Goal: Check status: Check status

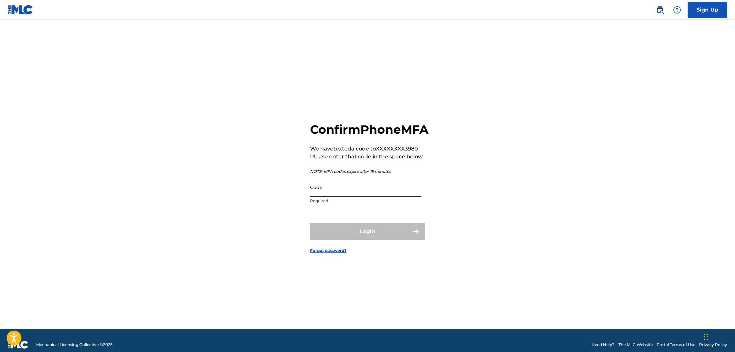
click at [365, 196] on input "Code" at bounding box center [365, 187] width 111 height 19
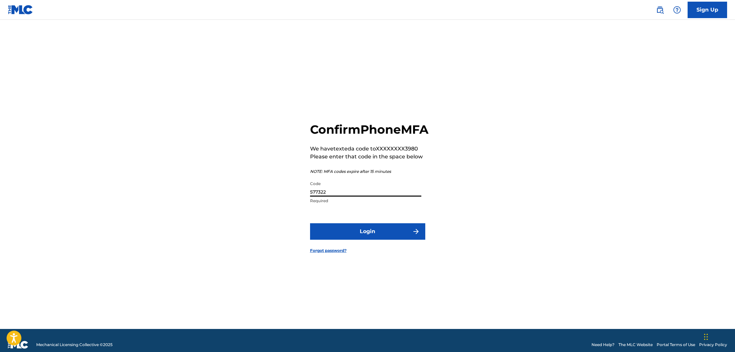
type input "577322"
click at [310, 223] on button "Login" at bounding box center [367, 231] width 115 height 16
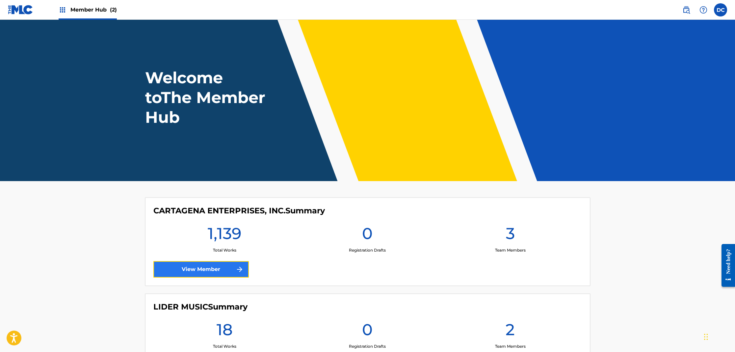
click at [212, 268] on link "View Member" at bounding box center [200, 269] width 95 height 16
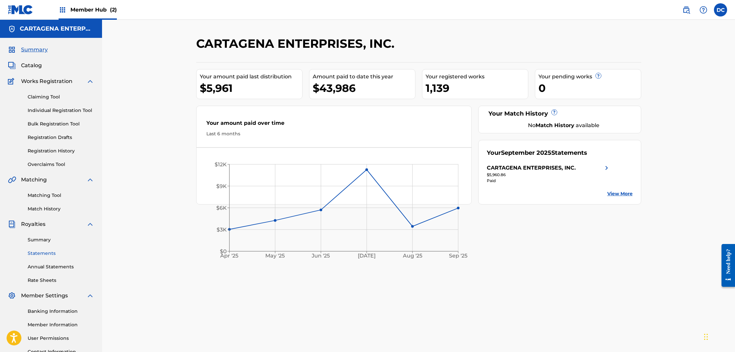
click at [50, 251] on link "Statements" at bounding box center [61, 253] width 67 height 7
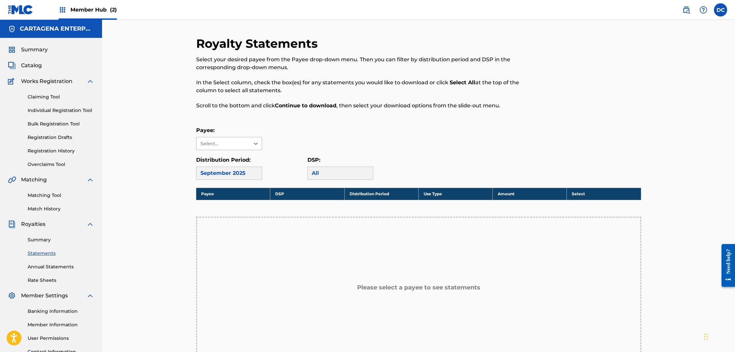
click at [236, 144] on div "Select..." at bounding box center [223, 143] width 45 height 7
click at [229, 157] on div "CARTAGENA ENTERPRISES, INC." at bounding box center [229, 162] width 65 height 24
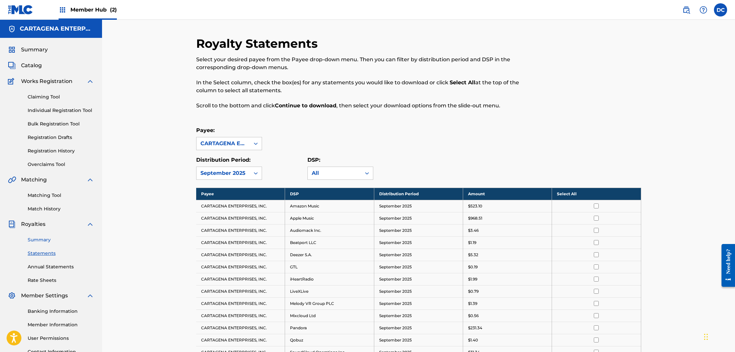
click at [48, 241] on link "Summary" at bounding box center [61, 239] width 67 height 7
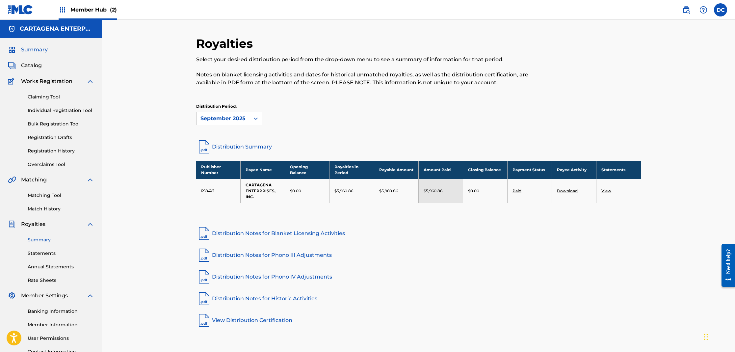
click at [40, 48] on span "Summary" at bounding box center [34, 50] width 27 height 8
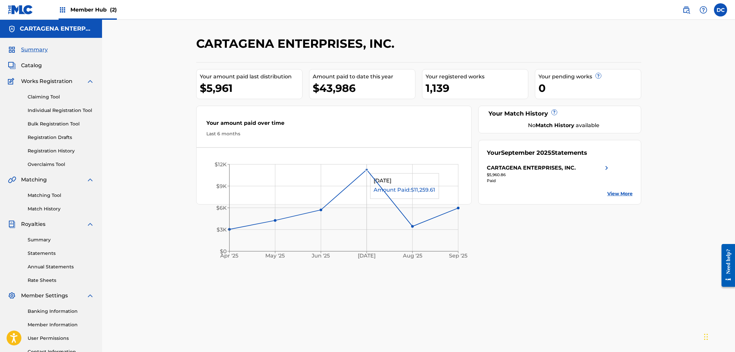
click at [367, 170] on circle at bounding box center [367, 169] width 3 height 3
click at [40, 252] on link "Statements" at bounding box center [61, 253] width 67 height 7
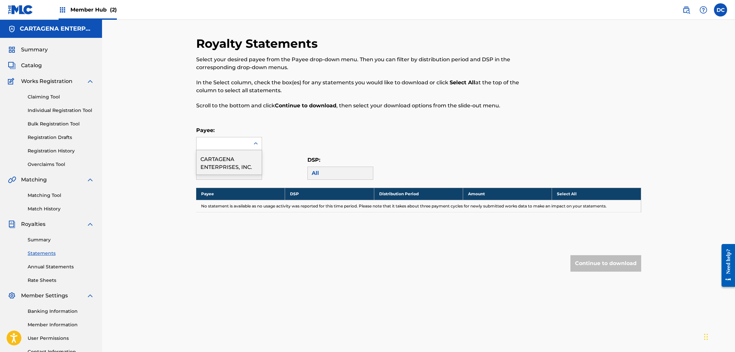
click at [256, 143] on icon at bounding box center [256, 143] width 7 height 7
click at [248, 162] on div "CARTAGENA ENTERPRISES, INC." at bounding box center [229, 162] width 65 height 24
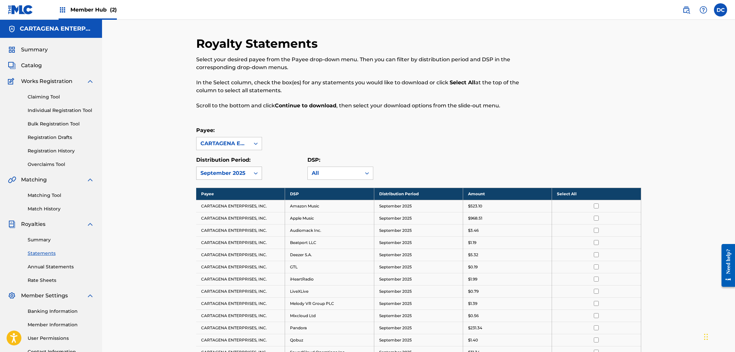
click at [256, 172] on icon at bounding box center [256, 173] width 7 height 7
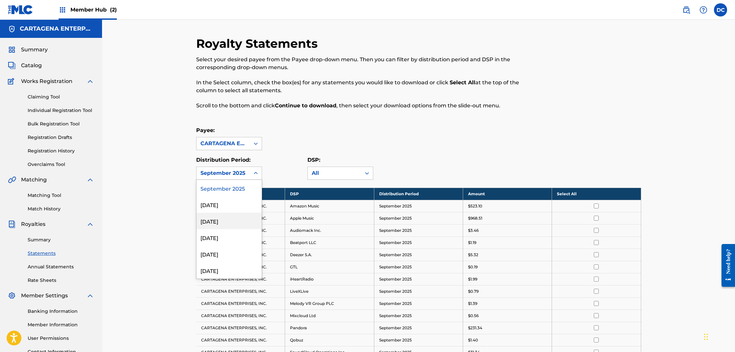
click at [220, 222] on div "[DATE]" at bounding box center [229, 221] width 65 height 16
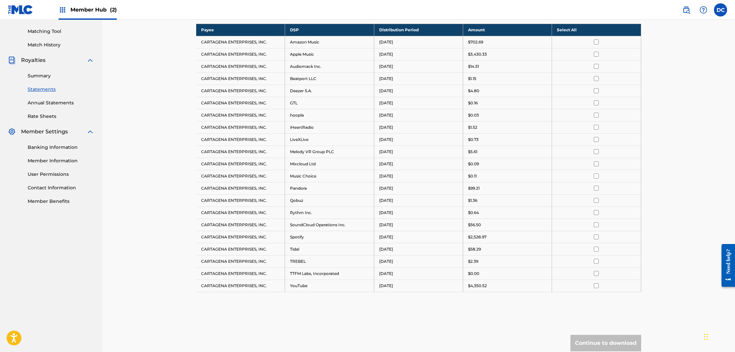
scroll to position [100, 0]
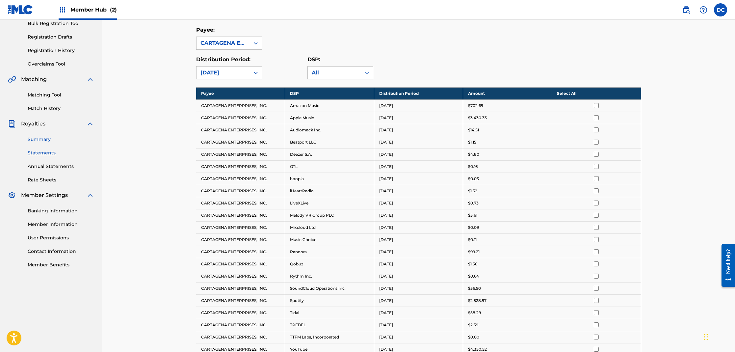
click at [40, 138] on link "Summary" at bounding box center [61, 139] width 67 height 7
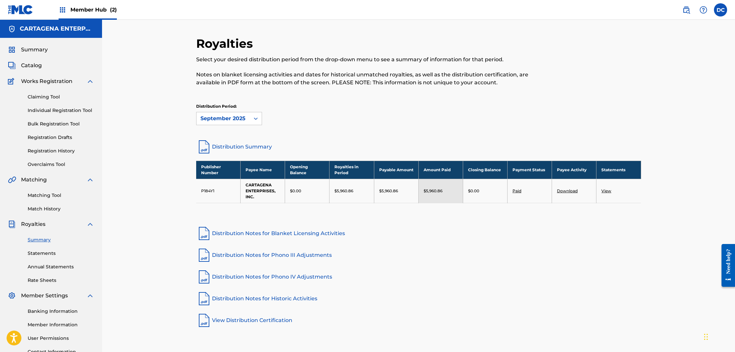
click at [610, 190] on link "View" at bounding box center [607, 190] width 10 height 5
click at [720, 8] on label at bounding box center [720, 9] width 13 height 13
click at [721, 10] on input "DC [PERSON_NAME] [EMAIL_ADDRESS][DOMAIN_NAME] Notification Preferences Profile …" at bounding box center [721, 10] width 0 height 0
click at [661, 93] on p "Log out" at bounding box center [656, 93] width 15 height 6
click at [721, 10] on input "DC [PERSON_NAME] [EMAIL_ADDRESS][DOMAIN_NAME] Notification Preferences Profile …" at bounding box center [721, 10] width 0 height 0
